Goal: Task Accomplishment & Management: Manage account settings

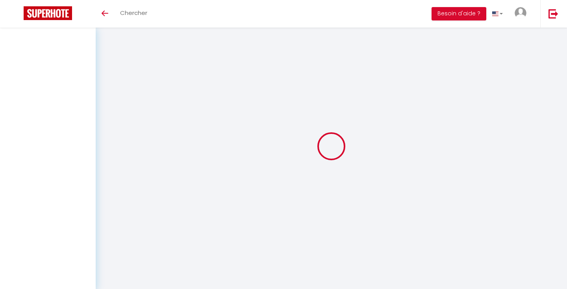
select select
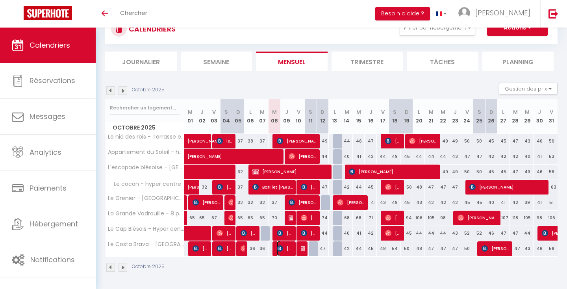
click at [290, 250] on span "[PERSON_NAME]" at bounding box center [285, 248] width 16 height 15
select select "OK"
select select "KO"
select select "0"
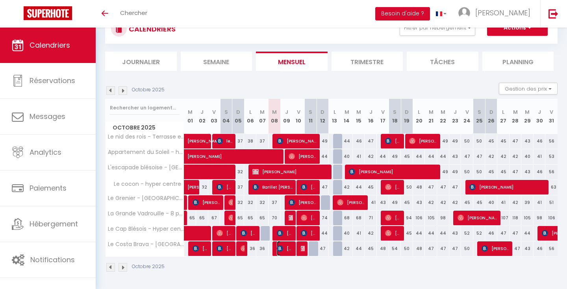
select select "1"
select select
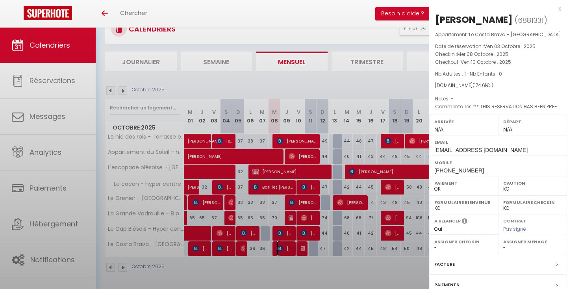
select select "33597"
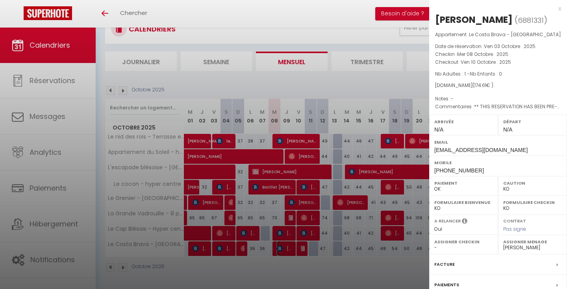
scroll to position [64, 0]
click at [332, 85] on div at bounding box center [283, 144] width 567 height 289
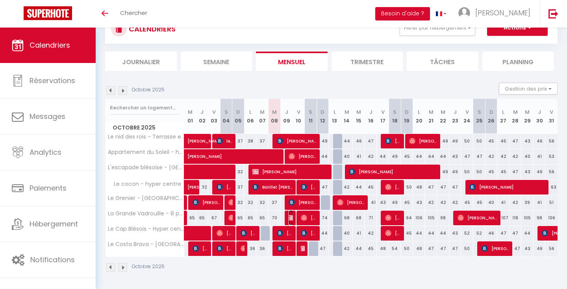
click at [289, 218] on img at bounding box center [291, 217] width 6 height 6
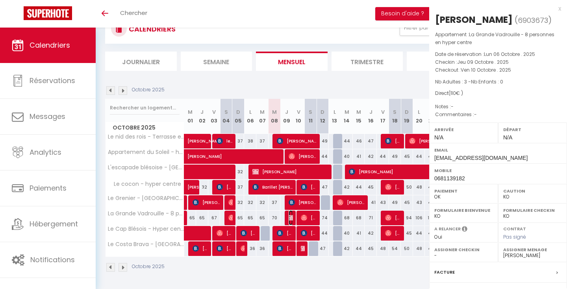
select select "OK"
select select "35600"
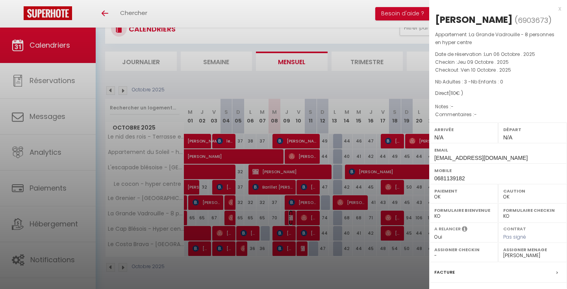
scroll to position [86, 0]
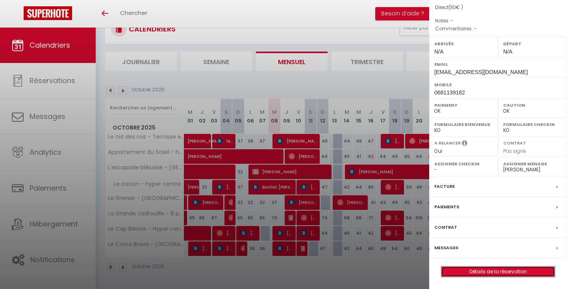
click at [452, 268] on link "Détails de la réservation" at bounding box center [497, 271] width 113 height 10
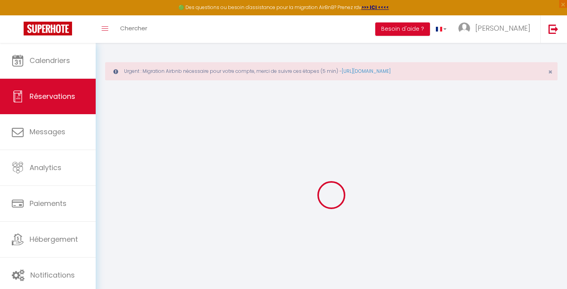
select select
checkbox input "false"
select select
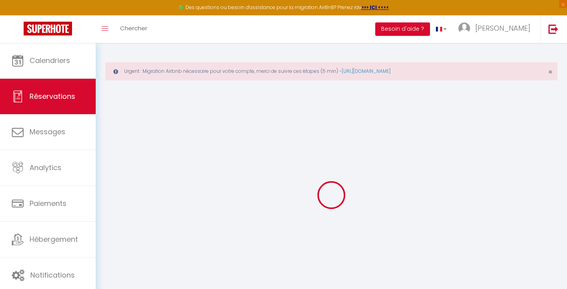
checkbox input "false"
select select
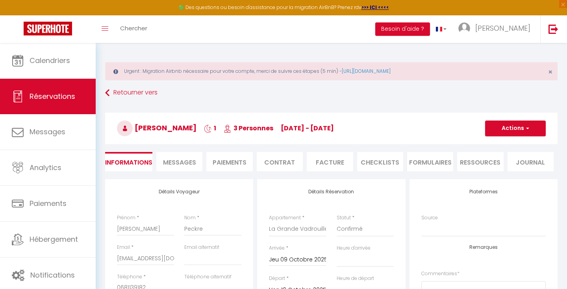
checkbox input "false"
select select
click at [227, 168] on li "Paiements" at bounding box center [229, 161] width 46 height 19
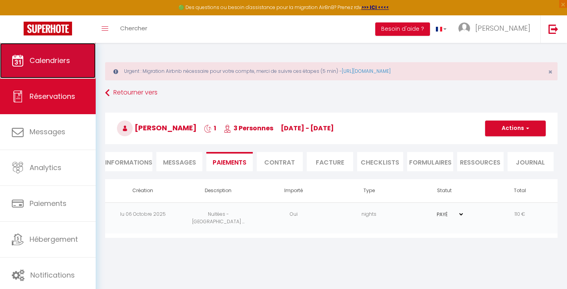
click at [59, 63] on span "Calendriers" at bounding box center [50, 60] width 41 height 10
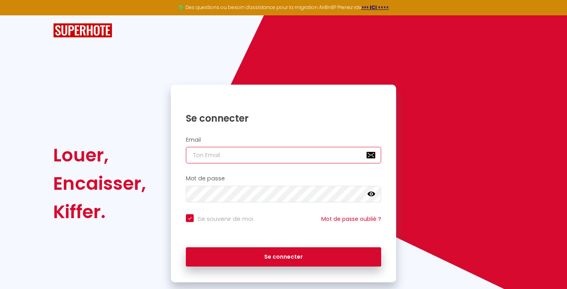
type input "[PERSON_NAME][EMAIL_ADDRESS][DOMAIN_NAME]"
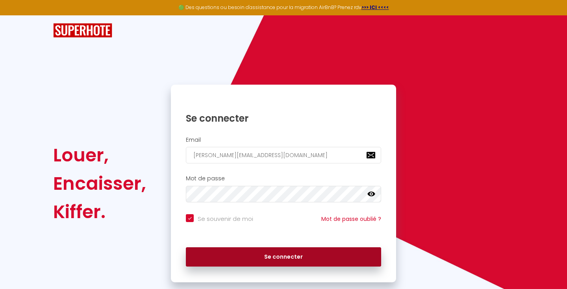
click at [229, 259] on button "Se connecter" at bounding box center [283, 257] width 195 height 20
checkbox input "true"
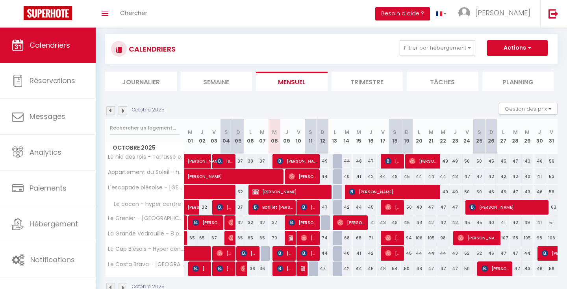
scroll to position [44, 0]
